Goal: Task Accomplishment & Management: Manage account settings

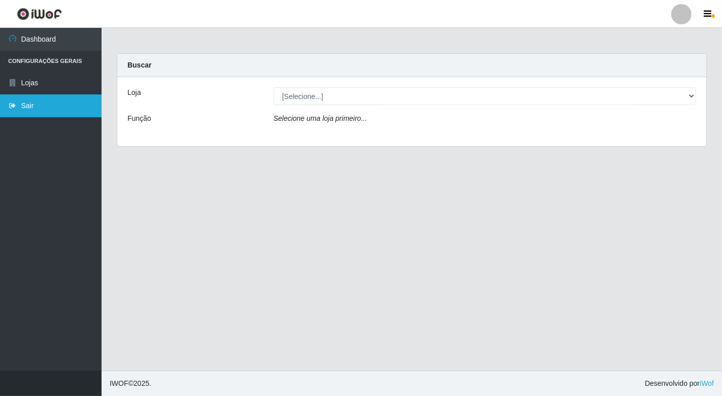
click at [45, 107] on link "Sair" at bounding box center [51, 105] width 102 height 23
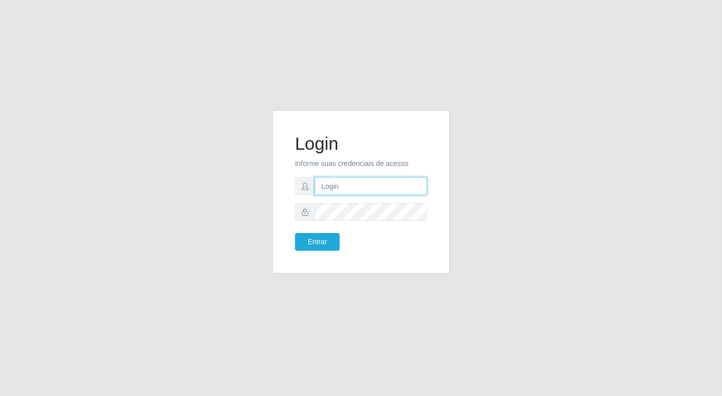
drag, startPoint x: 365, startPoint y: 189, endPoint x: 365, endPoint y: 195, distance: 5.6
click at [365, 189] on input "text" at bounding box center [371, 186] width 112 height 18
type input "[EMAIL_ADDRESS][DOMAIN_NAME]"
click at [295, 233] on button "Entrar" at bounding box center [317, 242] width 45 height 18
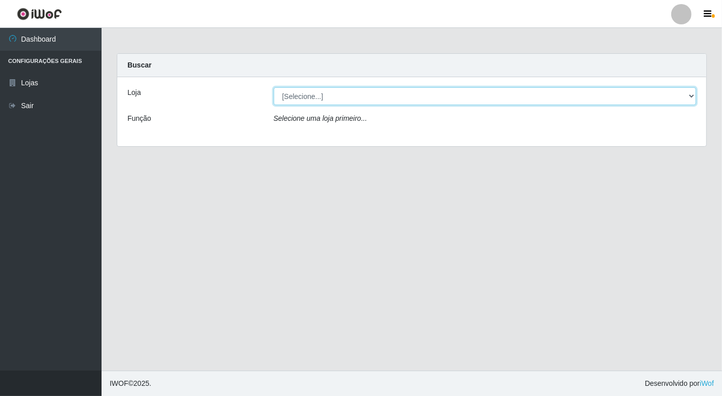
click at [691, 93] on select "[Selecione...] Nordestão - [GEOGRAPHIC_DATA]" at bounding box center [485, 96] width 423 height 18
select select "454"
click at [274, 87] on select "[Selecione...] Nordestão - [GEOGRAPHIC_DATA]" at bounding box center [485, 96] width 423 height 18
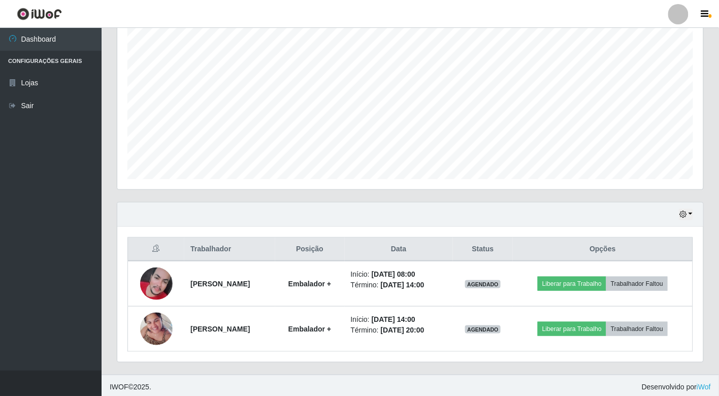
scroll to position [188, 0]
